Goal: Information Seeking & Learning: Learn about a topic

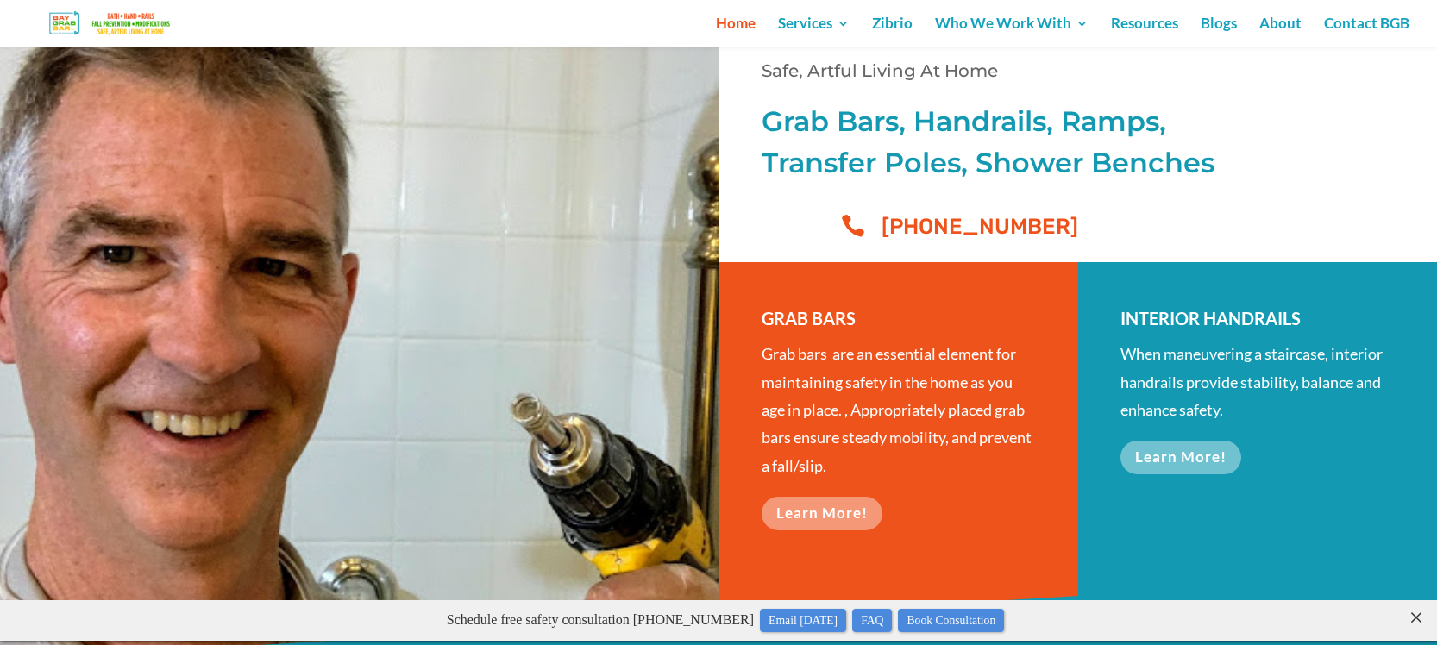
scroll to position [216, 0]
click at [839, 510] on link "Learn More!" at bounding box center [826, 515] width 131 height 34
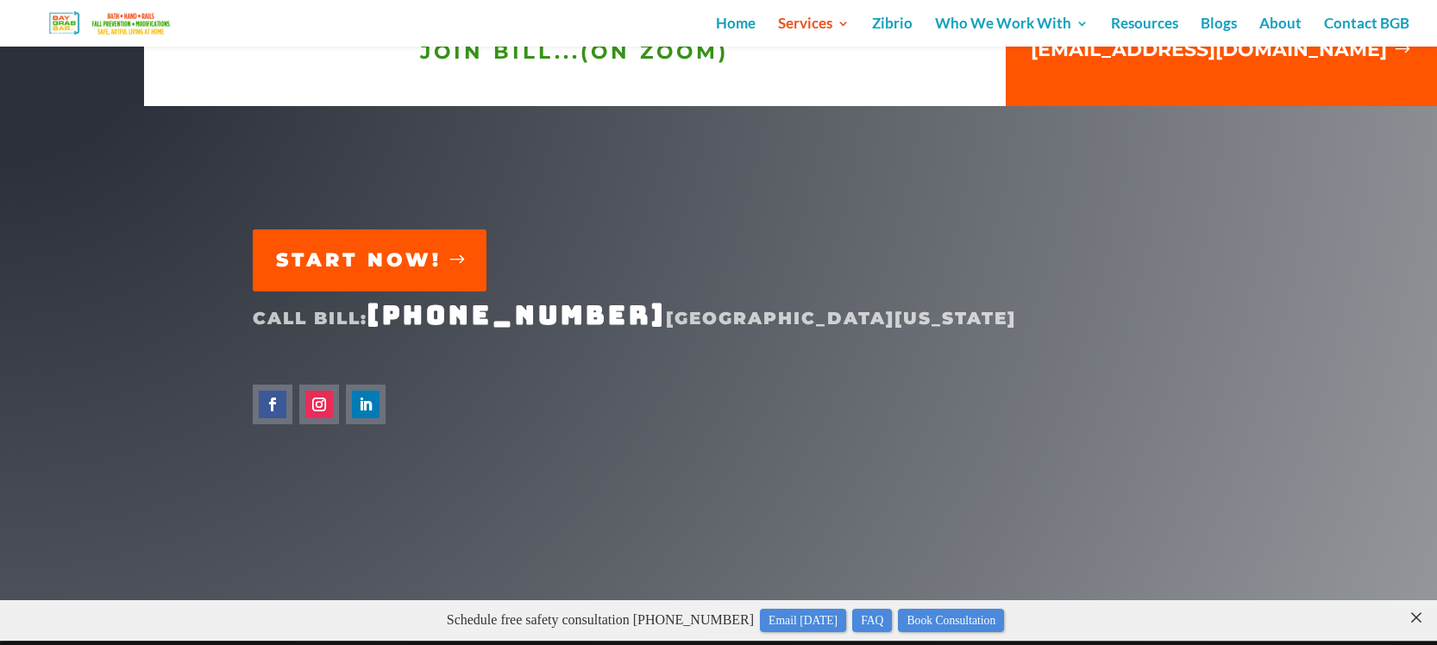
scroll to position [4778, 0]
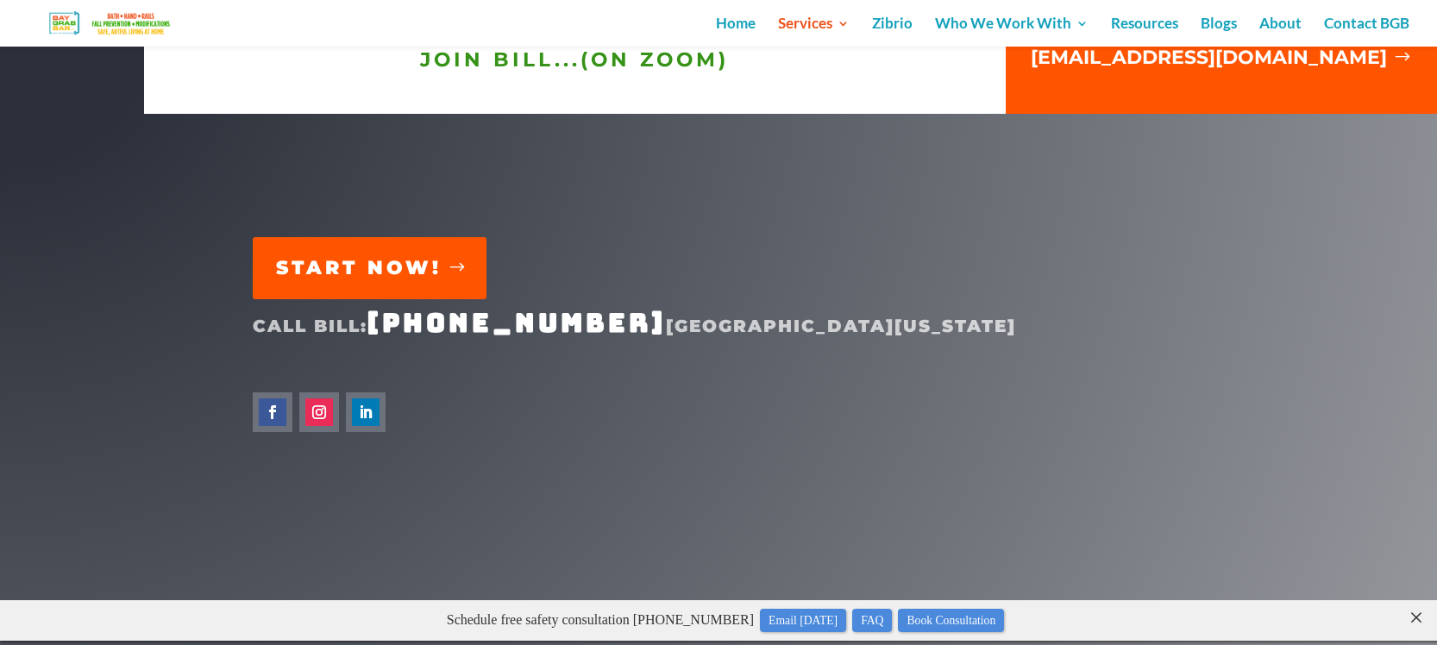
click at [396, 257] on link "START NOW!" at bounding box center [370, 267] width 234 height 61
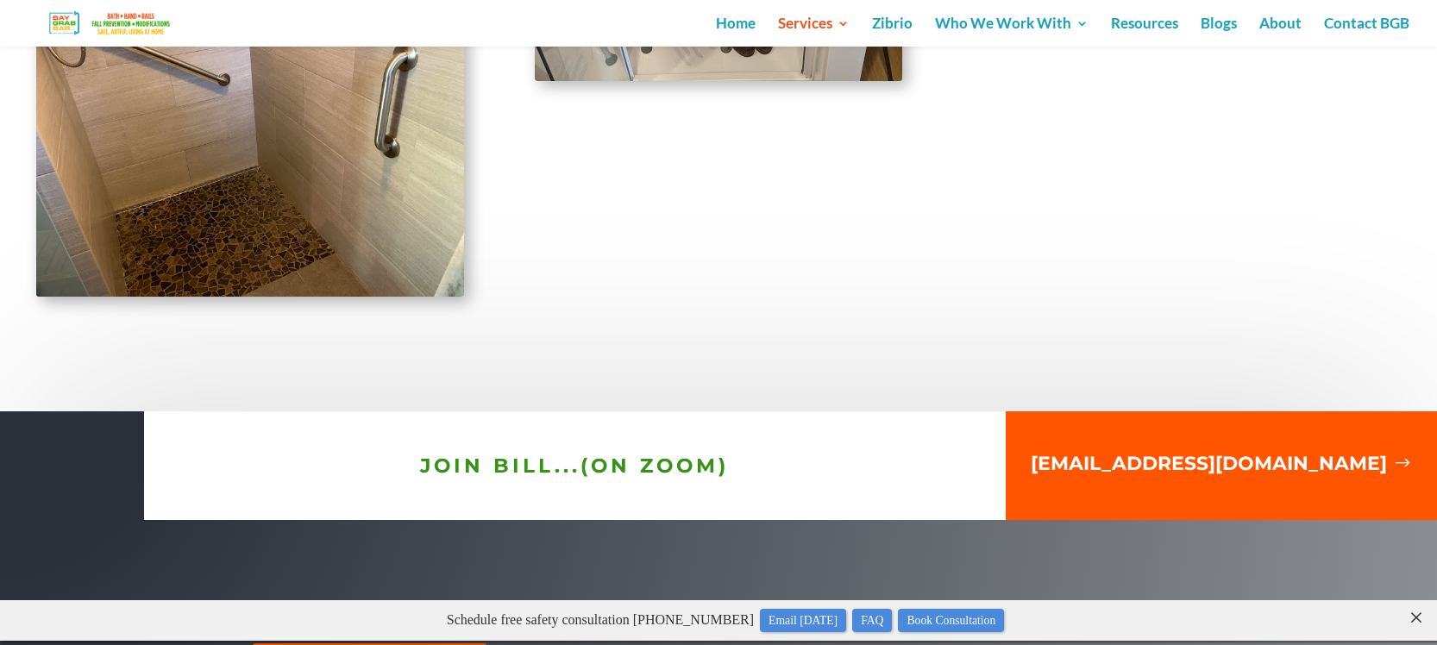
scroll to position [4372, 0]
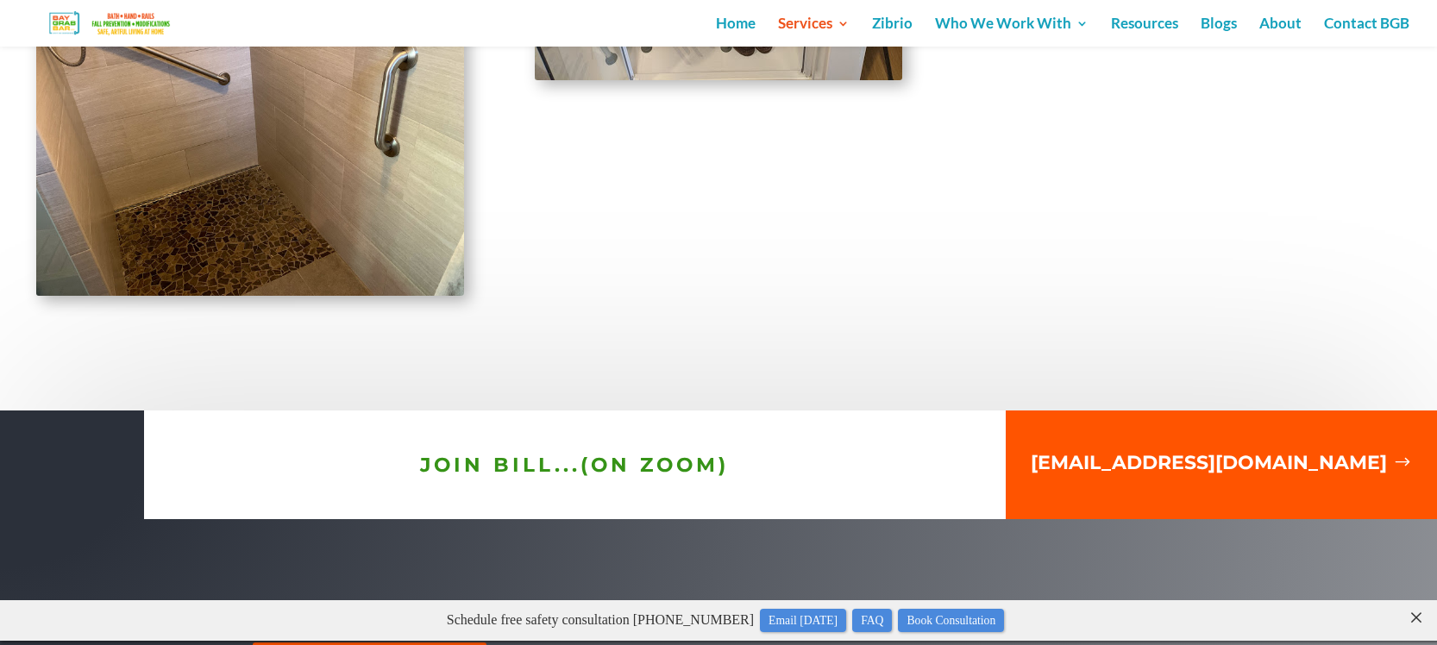
click at [1190, 461] on link "[EMAIL_ADDRESS][DOMAIN_NAME]" at bounding box center [1221, 462] width 428 height 104
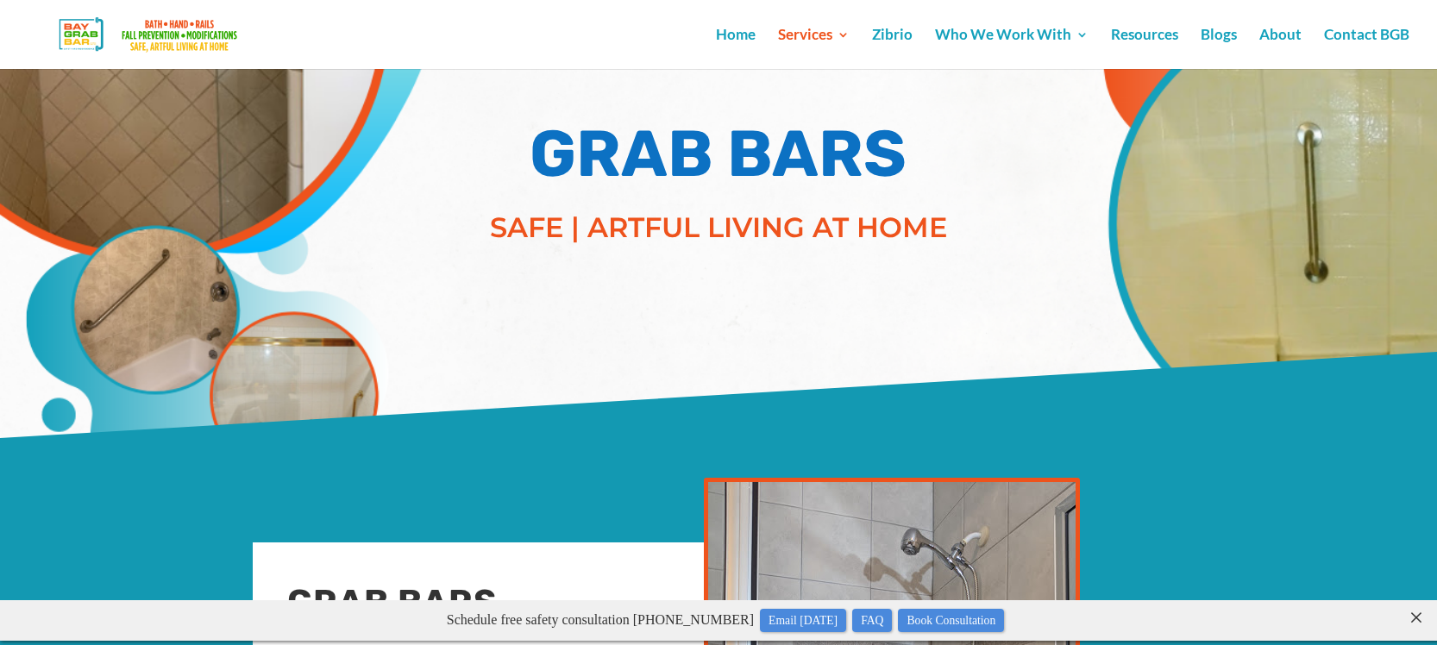
scroll to position [0, 0]
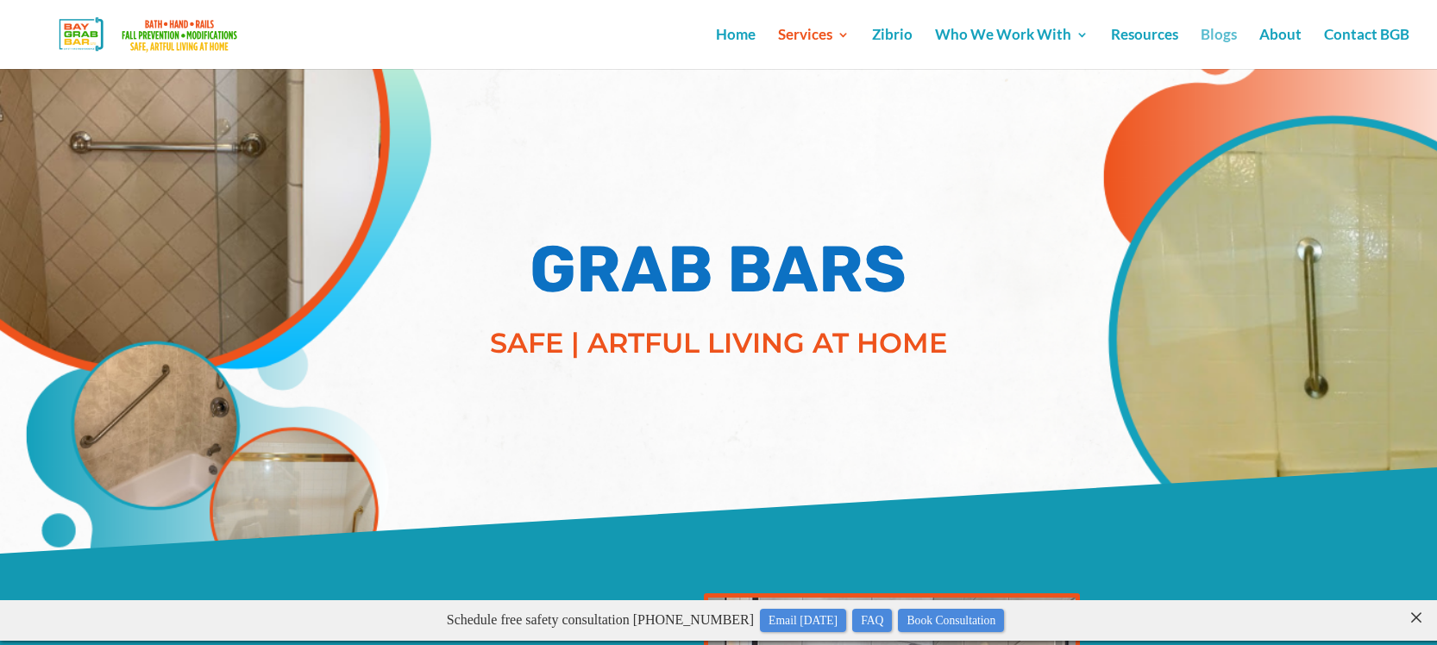
click at [1217, 37] on link "Blogs" at bounding box center [1218, 48] width 36 height 41
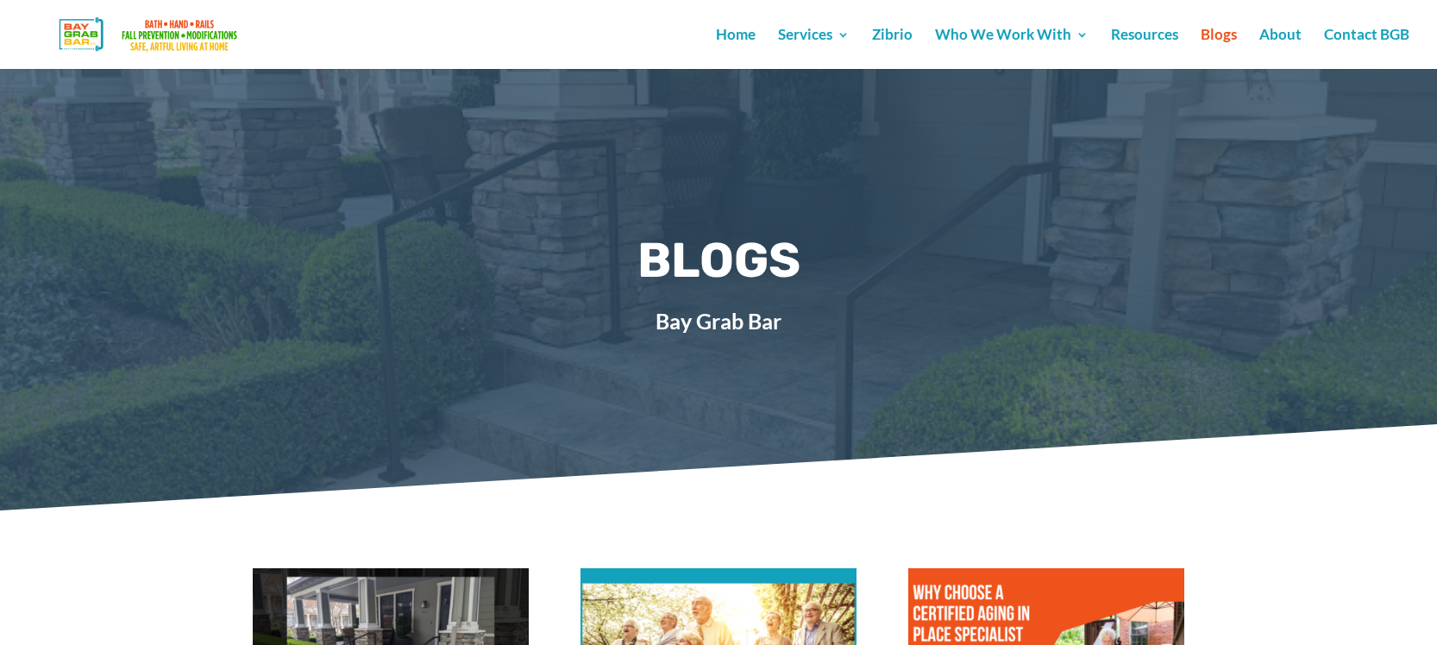
click at [1217, 37] on link "Blogs" at bounding box center [1218, 48] width 36 height 41
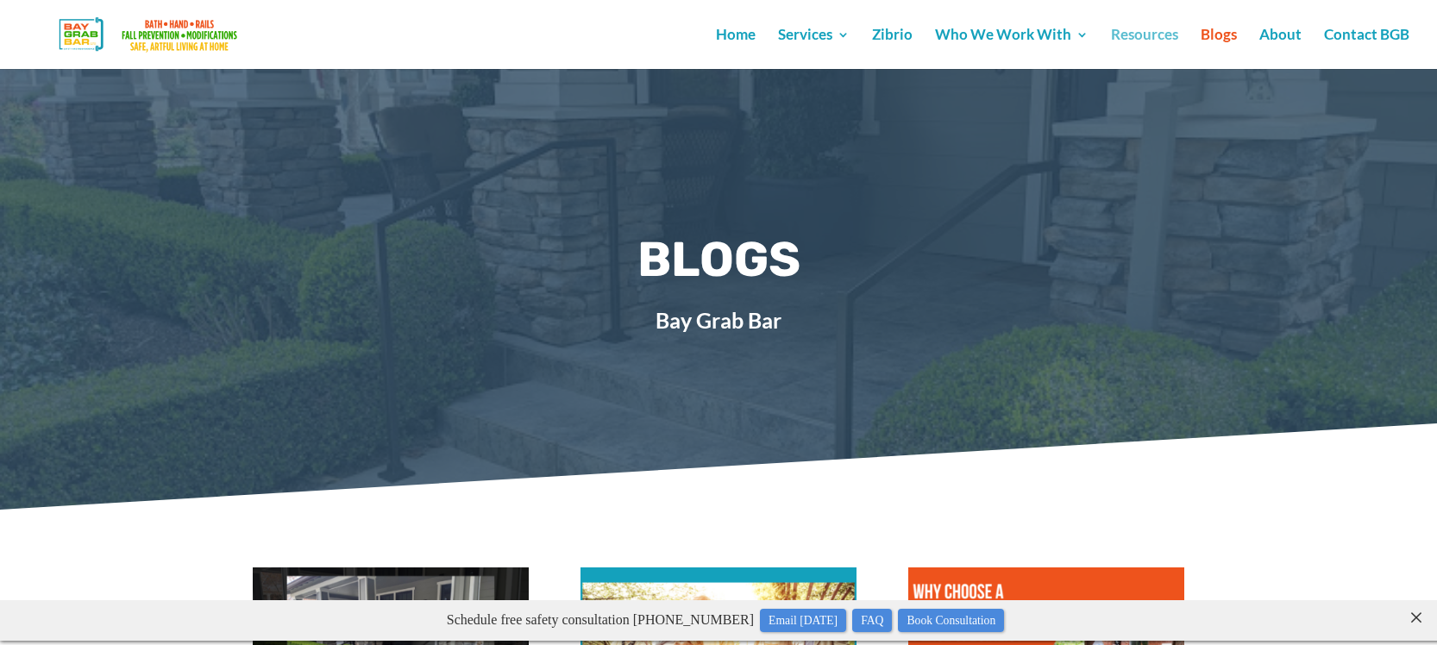
click at [1138, 36] on link "Resources" at bounding box center [1144, 48] width 67 height 41
